Goal: Task Accomplishment & Management: Manage account settings

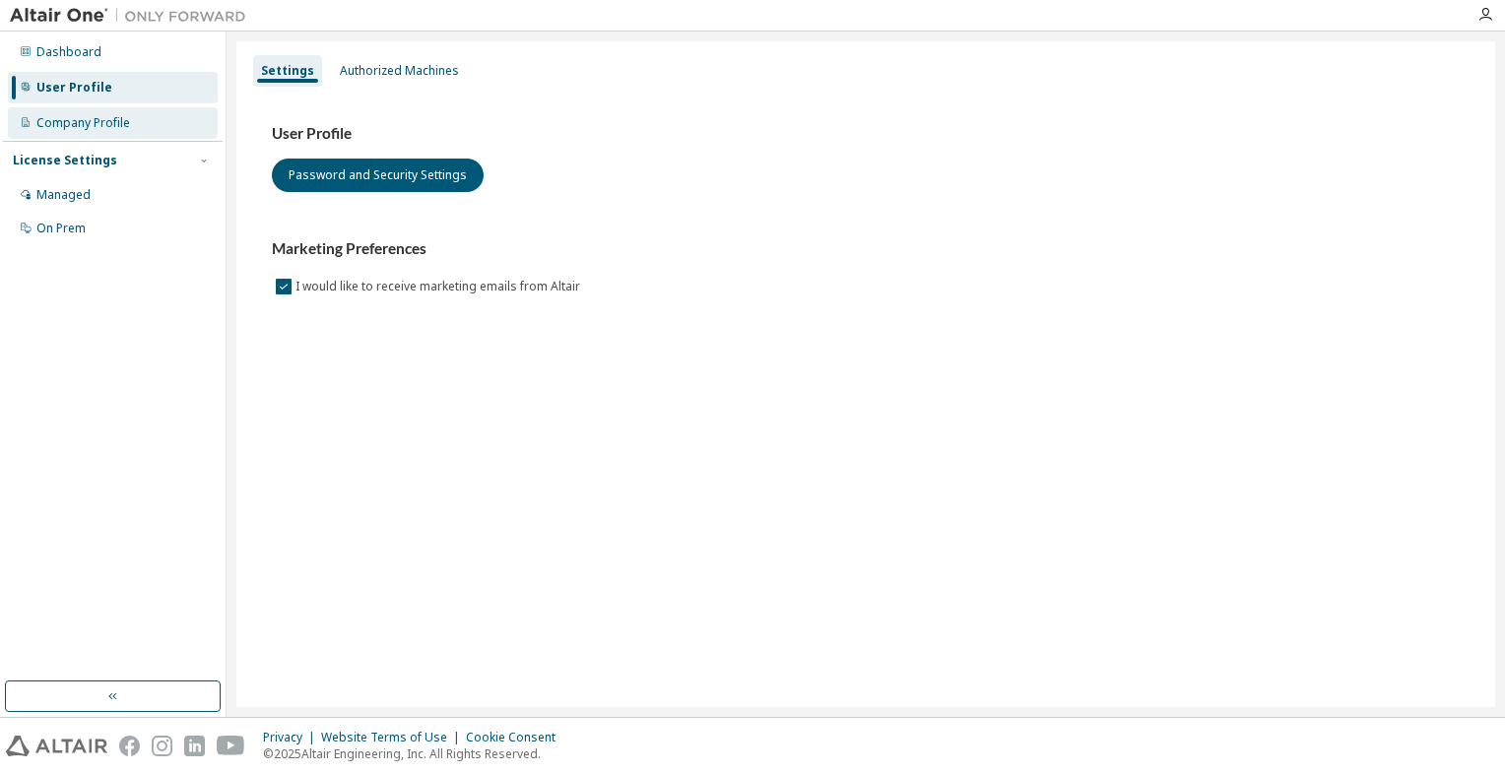
click at [109, 123] on div "Company Profile" at bounding box center [83, 123] width 94 height 16
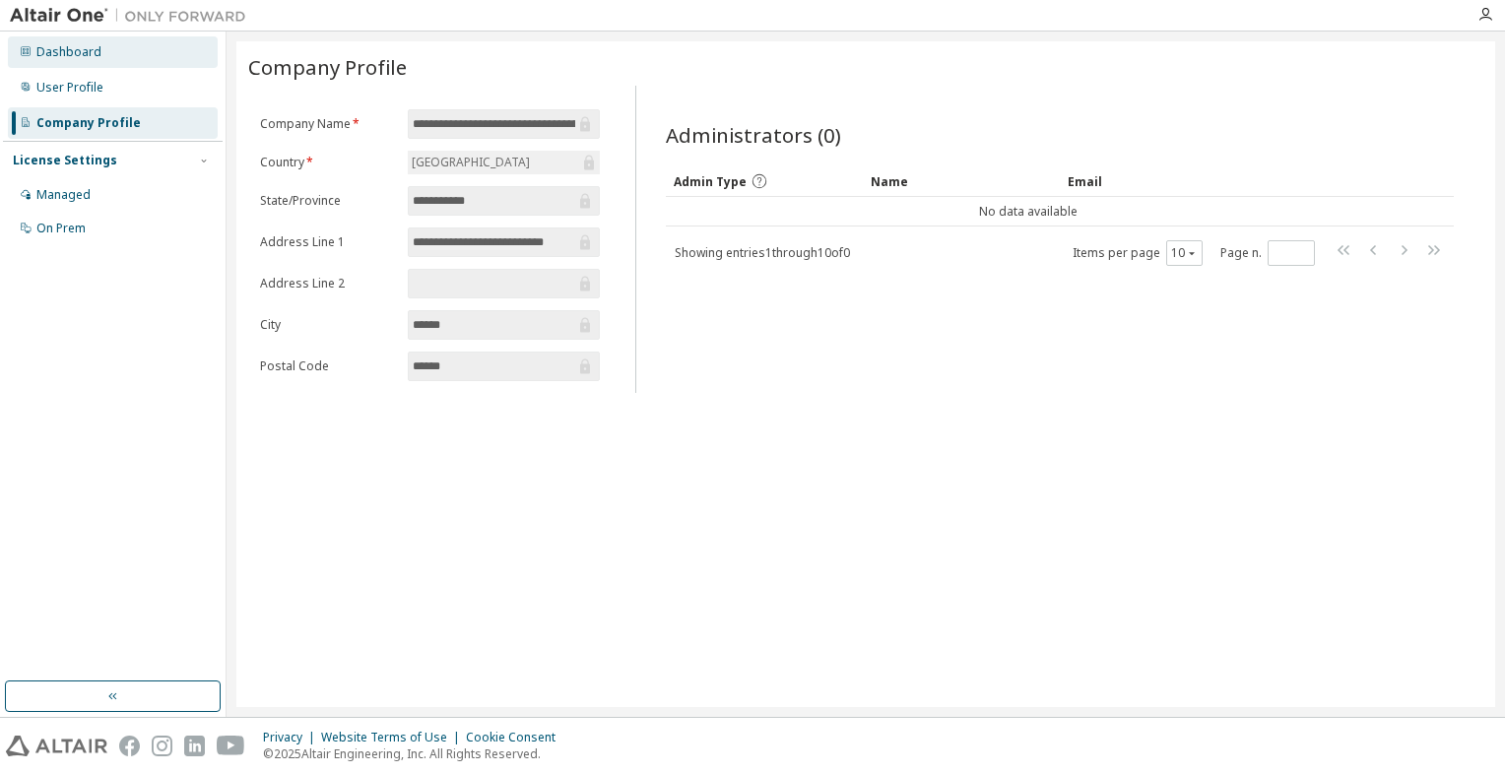
click at [181, 60] on div "Dashboard" at bounding box center [113, 52] width 210 height 32
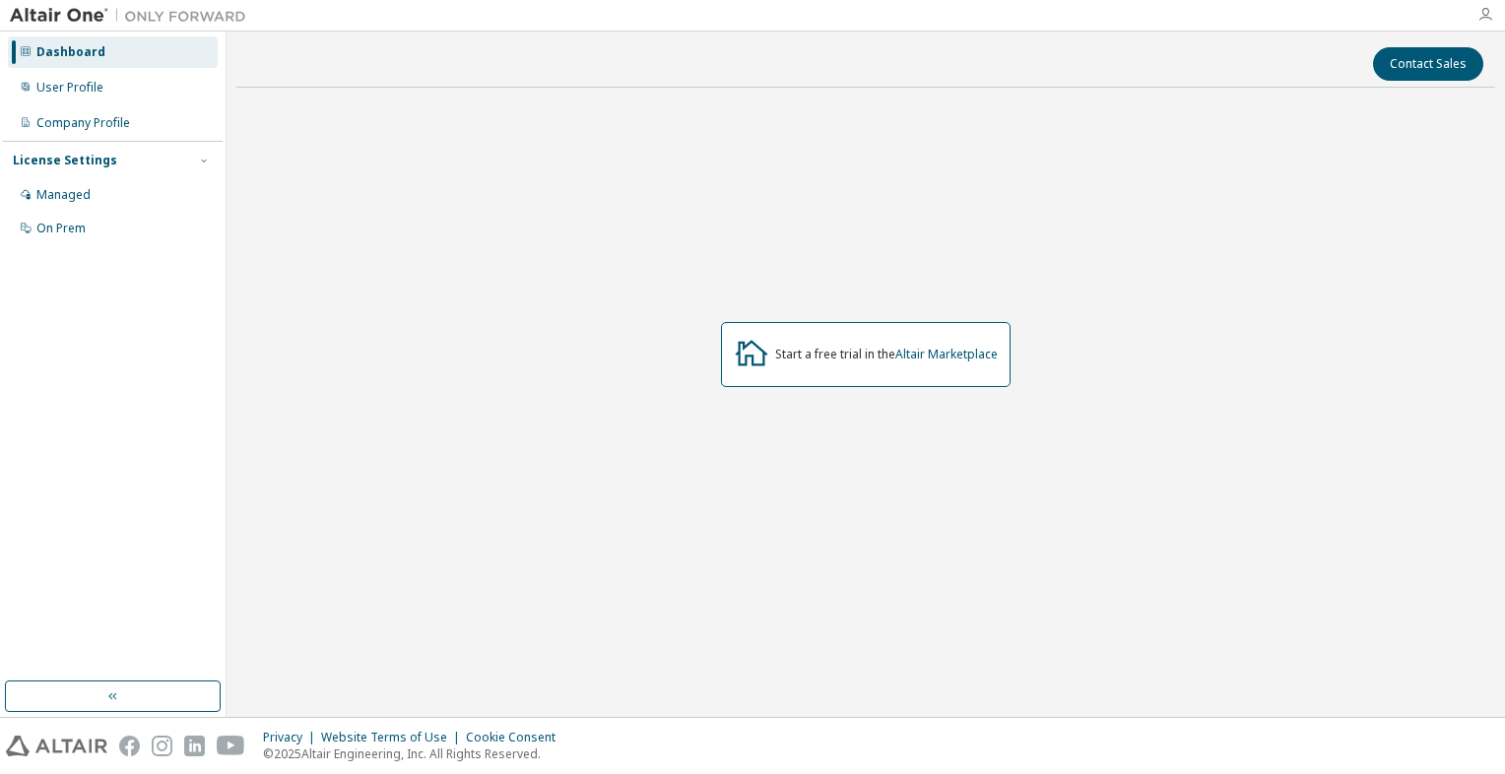
click at [1481, 10] on icon "button" at bounding box center [1486, 15] width 16 height 16
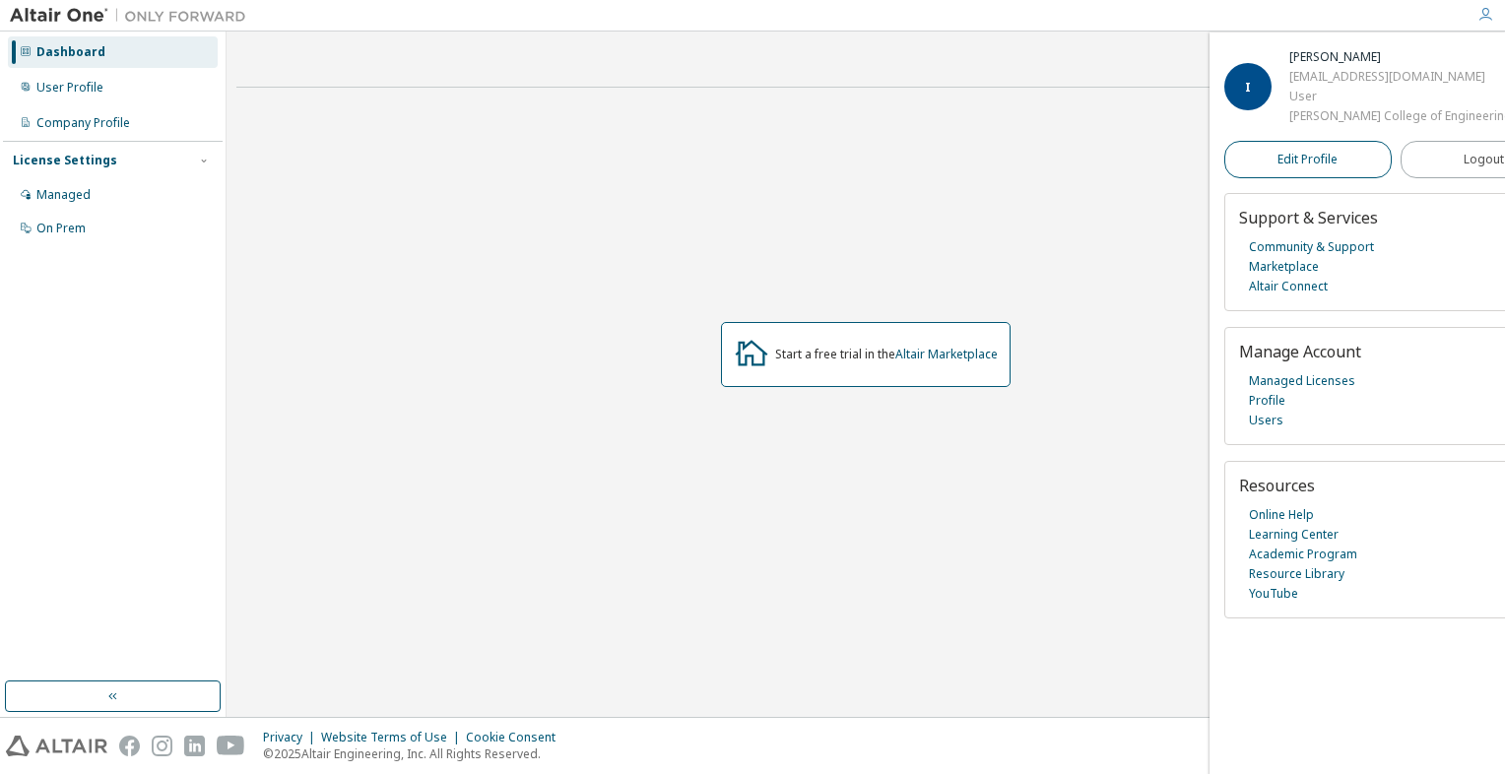
click at [1330, 161] on span "Edit Profile" at bounding box center [1308, 160] width 60 height 16
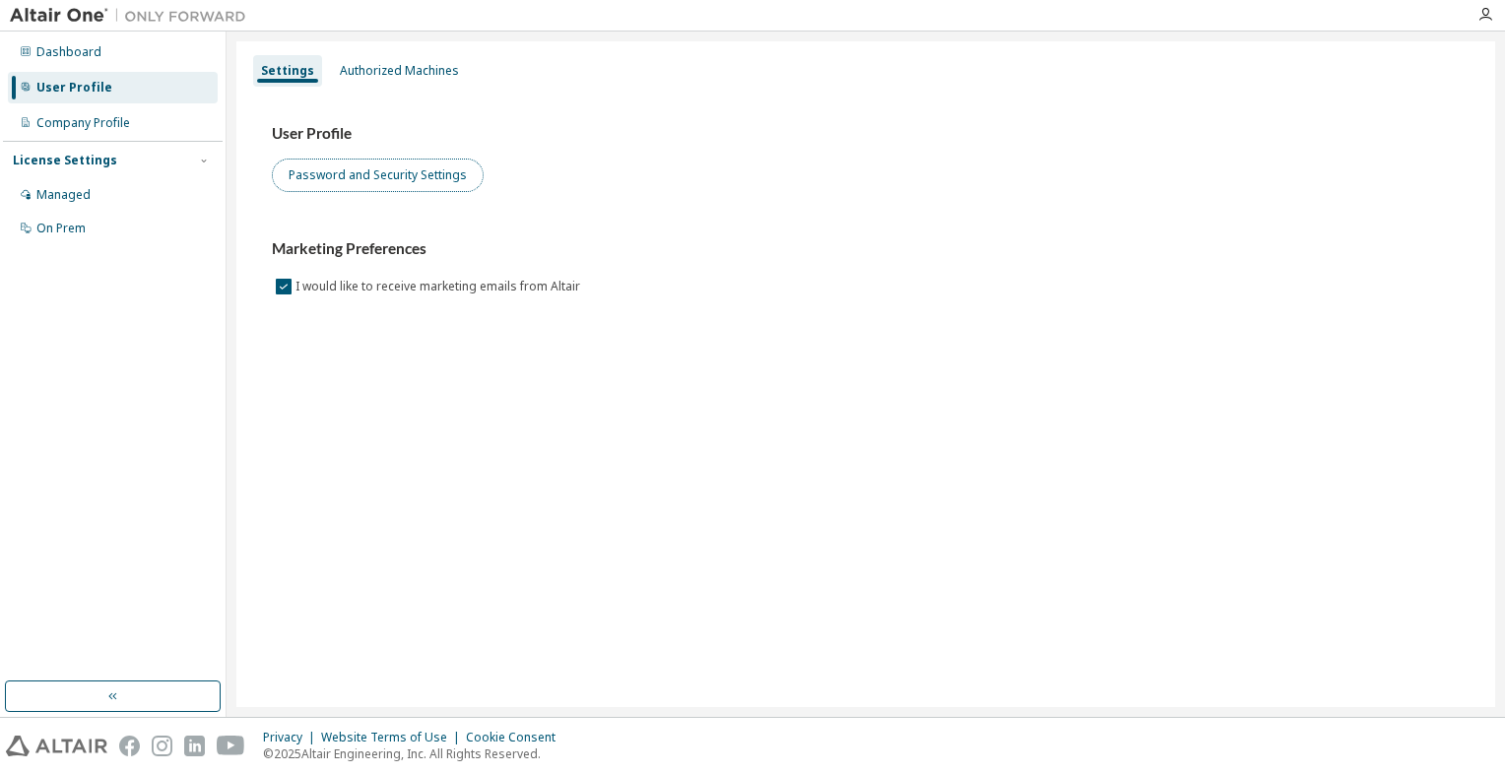
click at [359, 175] on button "Password and Security Settings" at bounding box center [378, 175] width 212 height 33
